Goal: Transaction & Acquisition: Download file/media

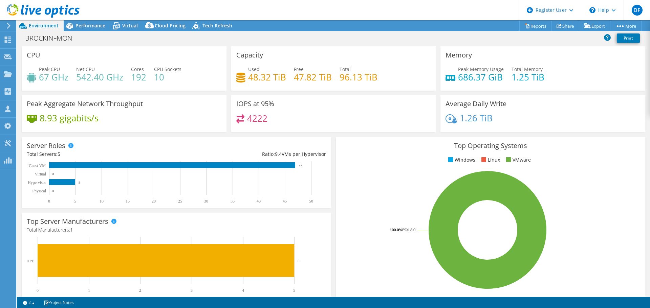
select select "USD"
click at [47, 8] on use at bounding box center [43, 11] width 73 height 14
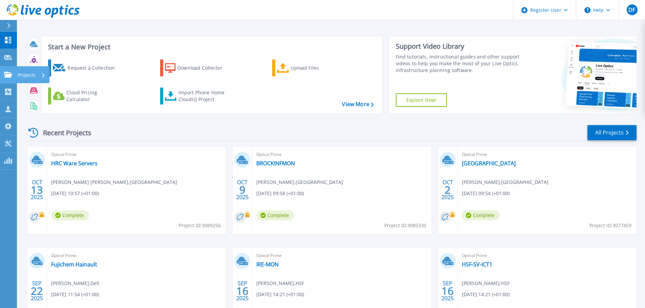
click at [37, 73] on div "Projects" at bounding box center [32, 75] width 28 height 18
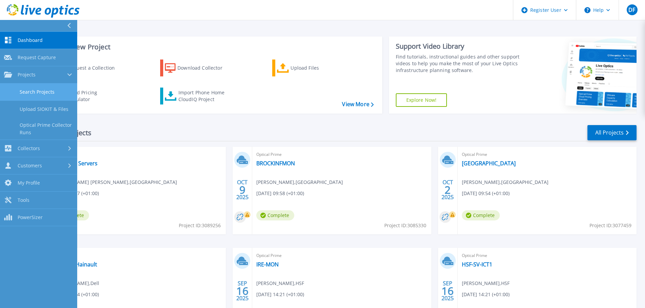
click at [34, 92] on link "Search Projects" at bounding box center [38, 92] width 77 height 17
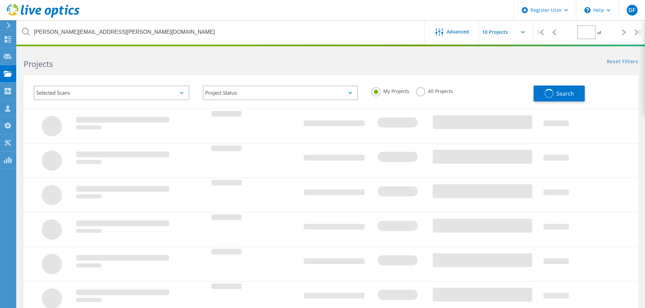
type input "1"
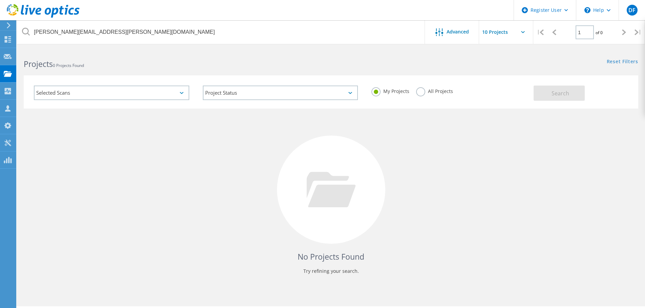
click at [419, 92] on label "All Projects" at bounding box center [434, 90] width 37 height 6
click at [0, 0] on input "All Projects" at bounding box center [0, 0] width 0 height 0
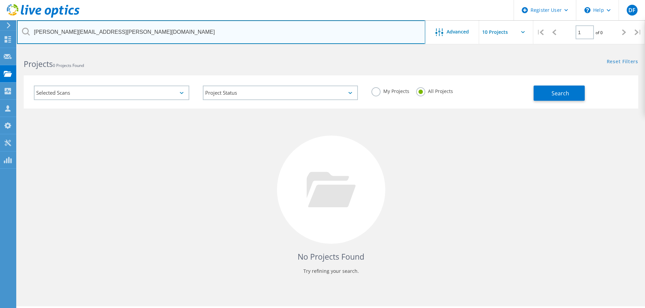
drag, startPoint x: 93, startPoint y: 33, endPoint x: 22, endPoint y: 36, distance: 71.8
click at [22, 37] on input "[PERSON_NAME][EMAIL_ADDRESS][PERSON_NAME][DOMAIN_NAME]" at bounding box center [221, 32] width 408 height 24
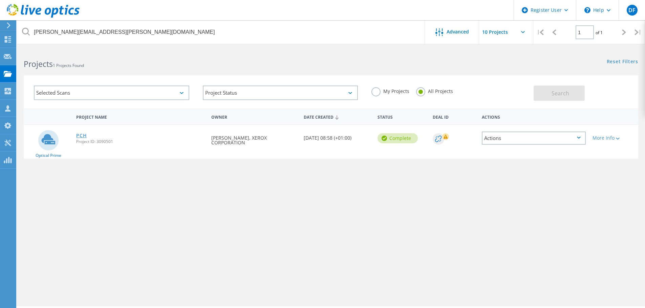
click at [81, 135] on link "PCH" at bounding box center [81, 135] width 10 height 5
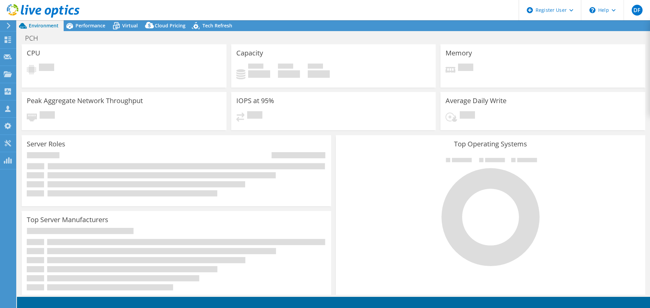
select select "USD"
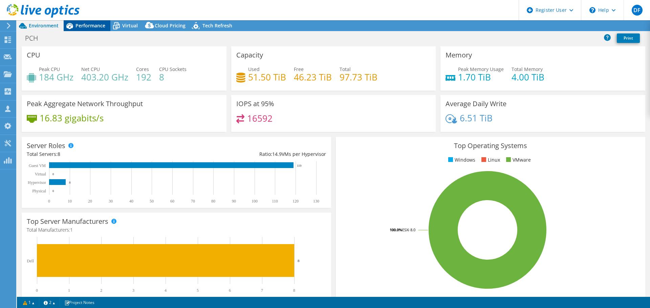
click at [93, 28] on span "Performance" at bounding box center [90, 25] width 30 height 6
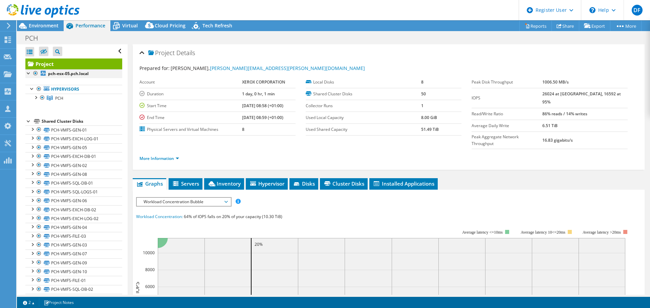
click at [35, 73] on div at bounding box center [35, 73] width 7 height 8
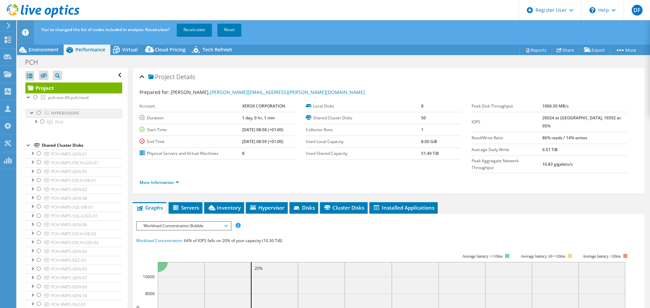
click at [38, 114] on div at bounding box center [39, 113] width 7 height 8
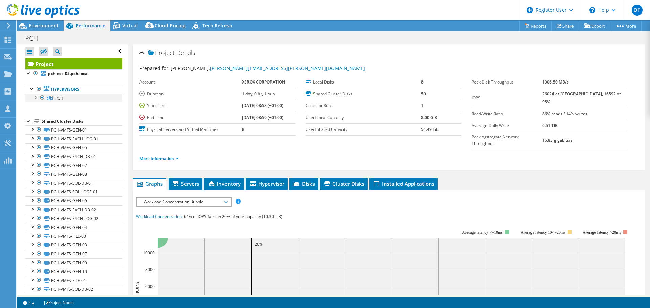
click at [35, 97] on div at bounding box center [35, 97] width 7 height 7
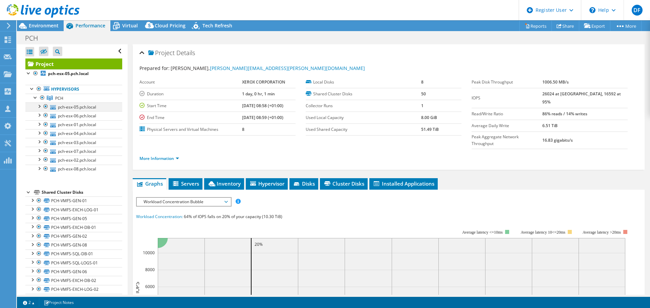
click at [39, 107] on div at bounding box center [39, 106] width 7 height 7
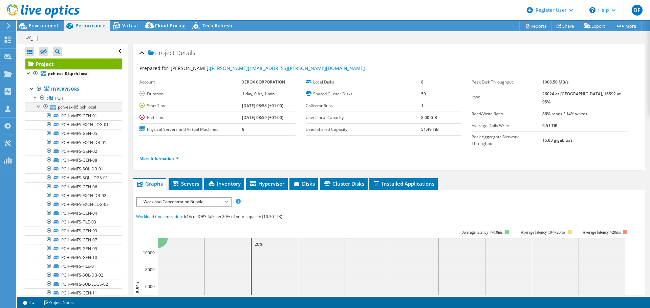
click at [39, 107] on div at bounding box center [39, 106] width 7 height 7
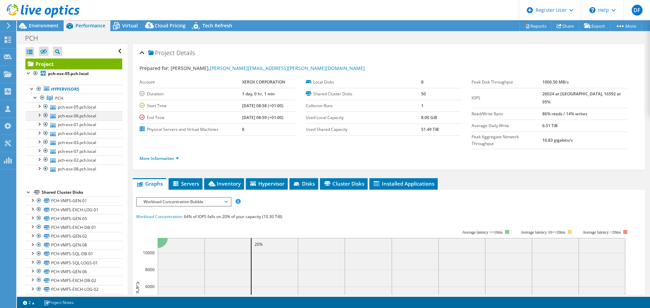
click at [39, 116] on div at bounding box center [39, 114] width 7 height 7
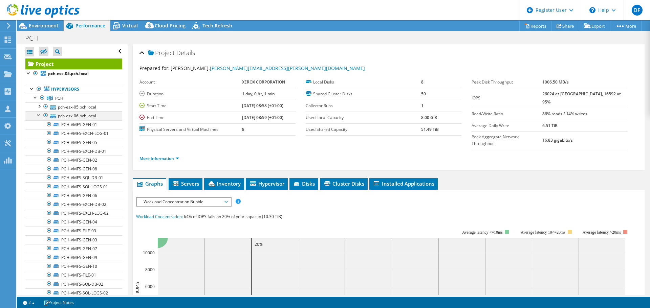
click at [39, 116] on div at bounding box center [39, 114] width 7 height 7
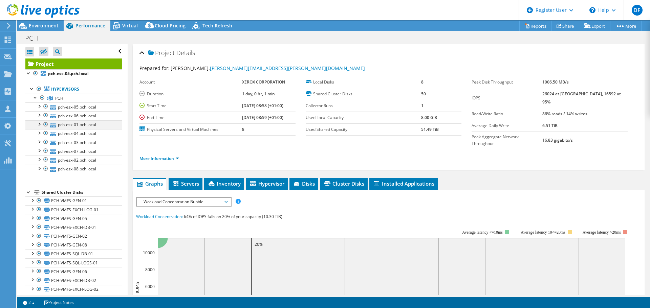
click at [39, 125] on div at bounding box center [39, 123] width 7 height 7
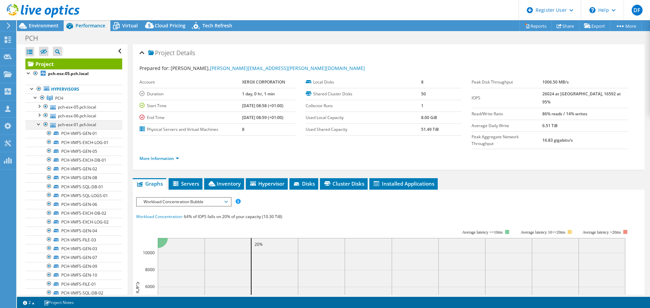
click at [39, 125] on div at bounding box center [39, 123] width 7 height 7
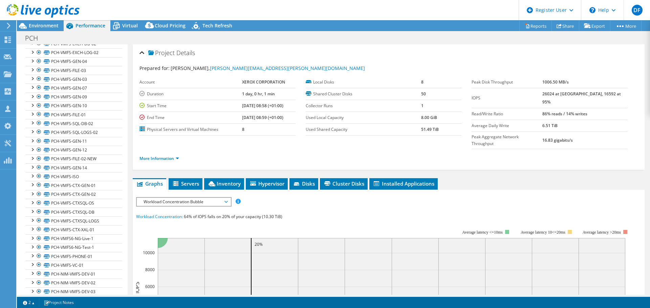
scroll to position [305, 0]
click at [219, 180] on span "Inventory" at bounding box center [223, 183] width 33 height 7
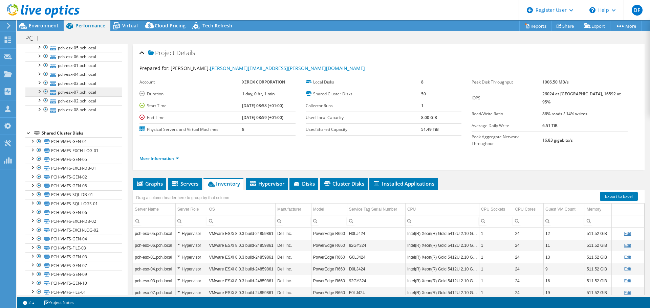
scroll to position [0, 0]
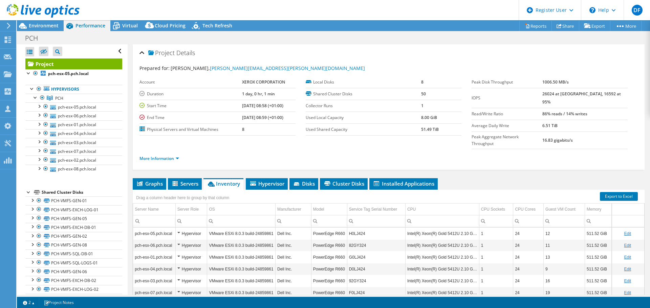
click at [28, 193] on div at bounding box center [28, 192] width 7 height 7
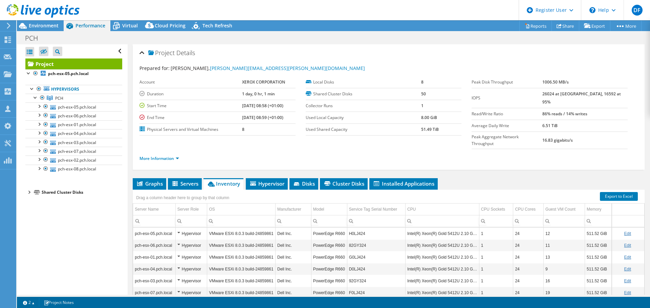
click at [27, 193] on div at bounding box center [28, 192] width 7 height 7
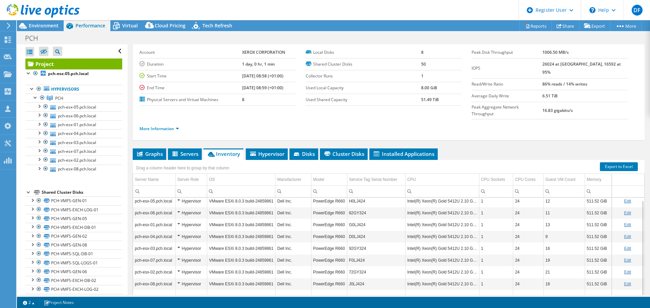
scroll to position [51, 0]
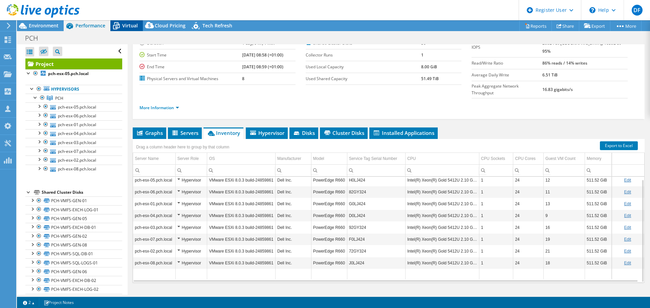
click at [125, 25] on span "Virtual" at bounding box center [130, 25] width 16 height 6
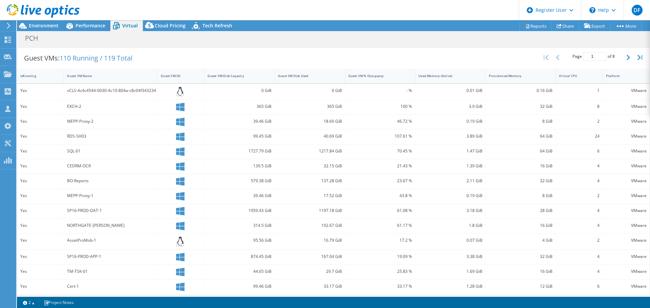
scroll to position [135, 0]
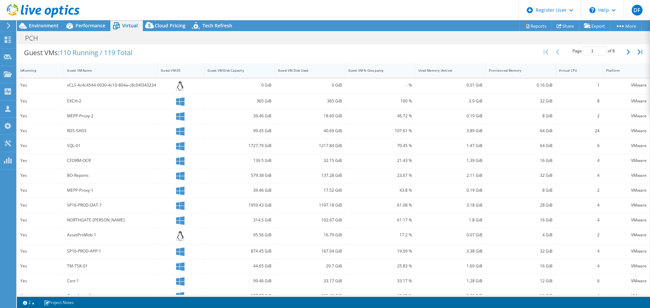
click at [236, 72] on div "Guest VM Disk Capacity" at bounding box center [235, 70] width 56 height 4
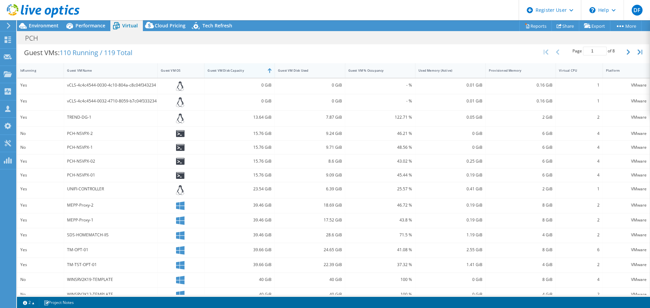
click at [236, 72] on div "Guest VM Disk Capacity" at bounding box center [235, 70] width 56 height 4
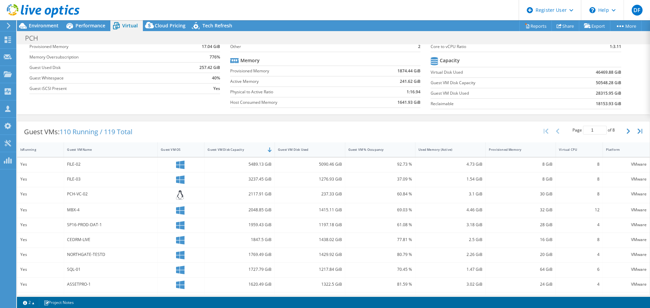
scroll to position [0, 0]
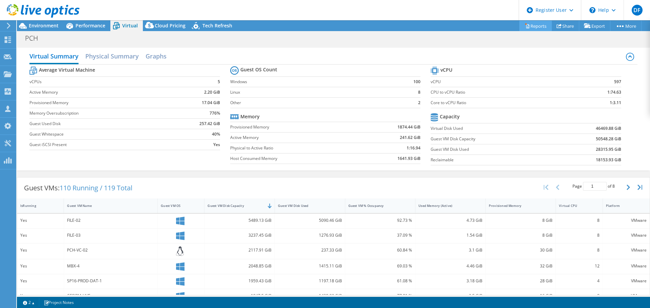
click at [530, 26] on link "Reports" at bounding box center [535, 26] width 32 height 10
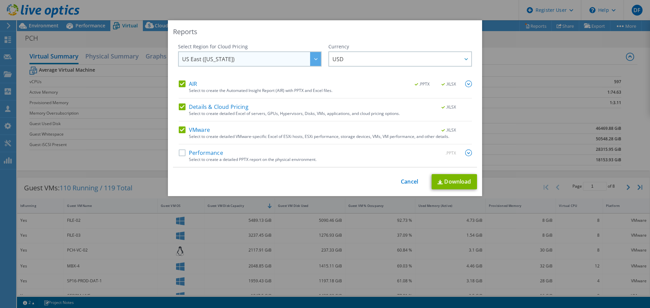
click at [227, 62] on span "US East (Virginia)" at bounding box center [251, 59] width 139 height 14
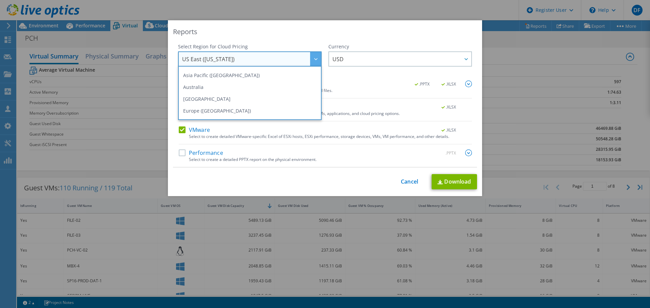
scroll to position [91, 0]
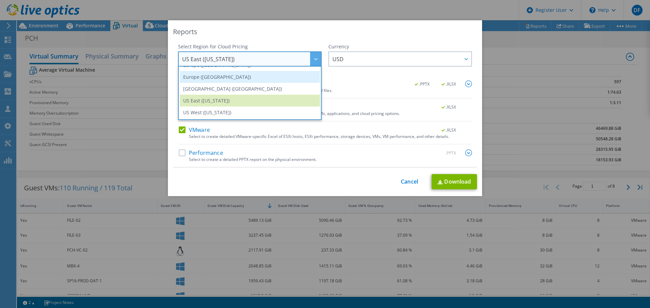
click at [217, 78] on li "Europe (London)" at bounding box center [250, 77] width 140 height 12
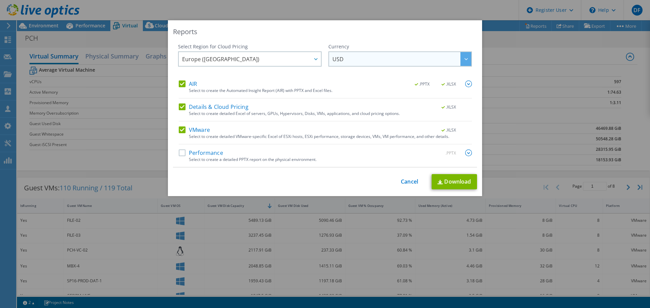
click at [350, 63] on span "USD" at bounding box center [401, 59] width 139 height 14
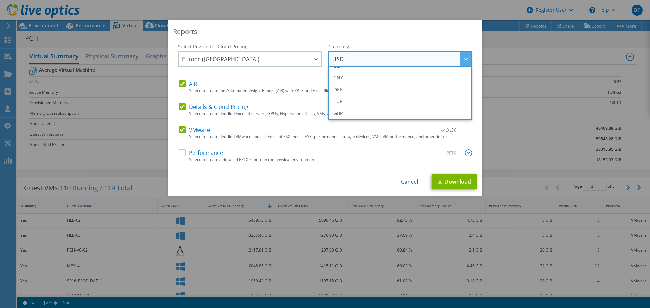
scroll to position [68, 0]
click at [346, 111] on li "GBP" at bounding box center [400, 113] width 140 height 12
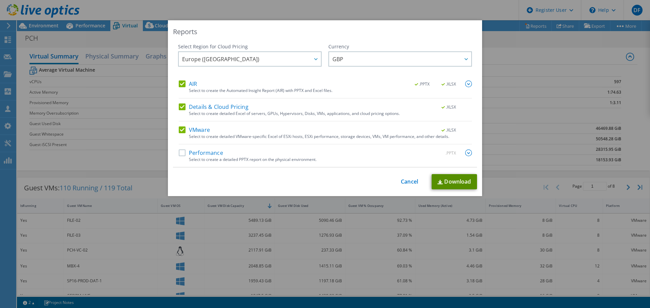
click at [454, 184] on link "Download" at bounding box center [454, 181] width 45 height 15
click at [405, 181] on link "Cancel" at bounding box center [409, 182] width 17 height 6
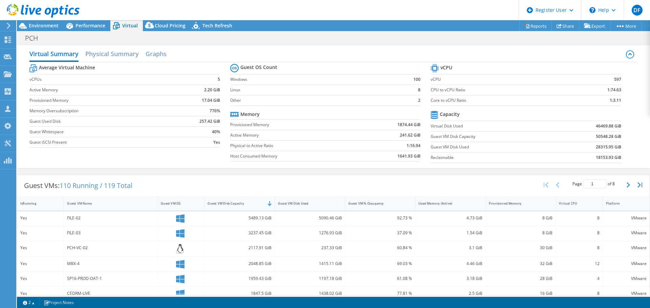
scroll to position [0, 0]
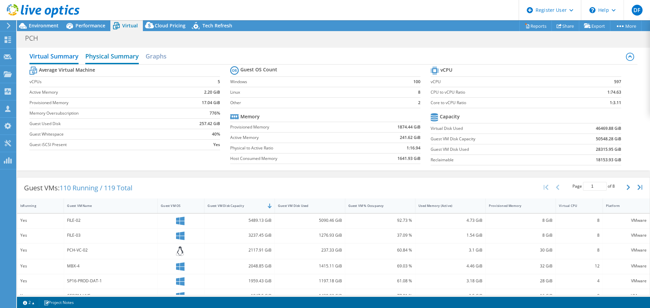
click at [112, 60] on h2 "Physical Summary" at bounding box center [111, 56] width 53 height 15
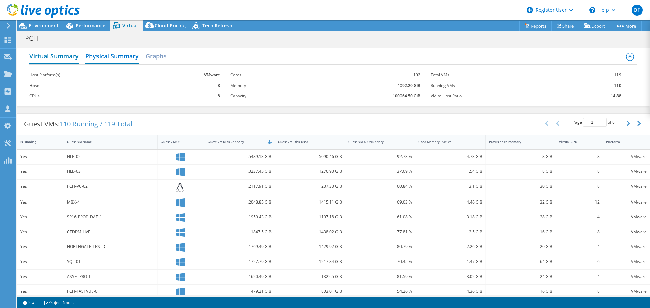
click at [53, 59] on h2 "Virtual Summary" at bounding box center [53, 56] width 49 height 15
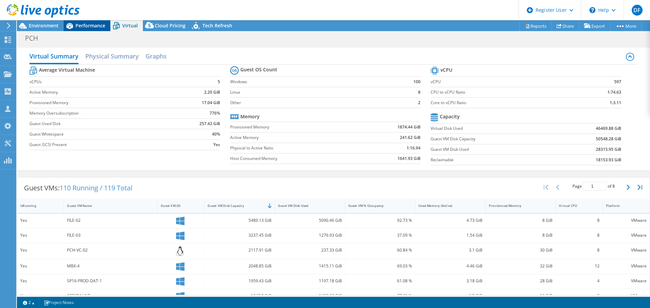
click at [80, 25] on span "Performance" at bounding box center [90, 25] width 30 height 6
